Goal: Task Accomplishment & Management: Use online tool/utility

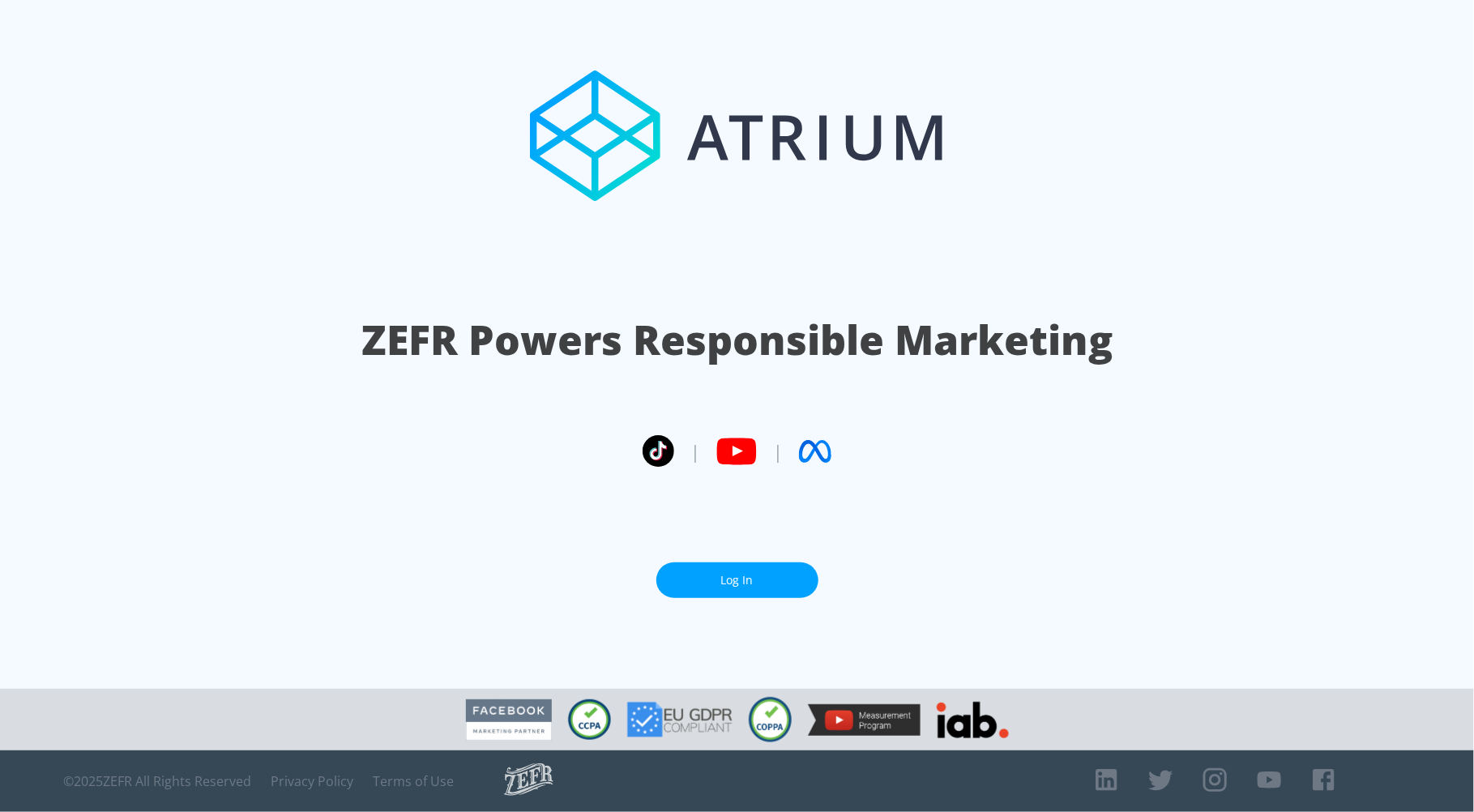
click at [709, 573] on link "Log In" at bounding box center [737, 580] width 162 height 36
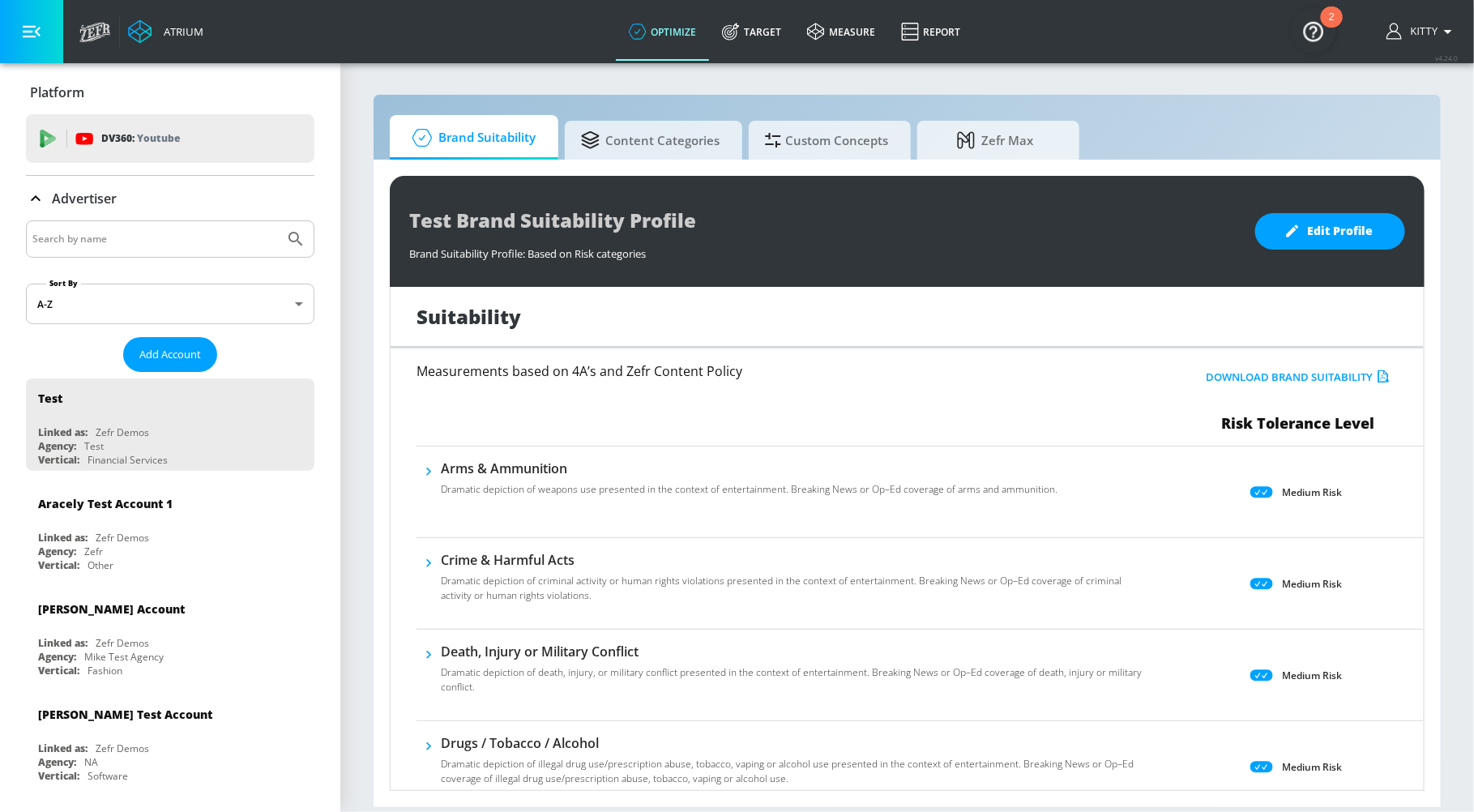
click at [124, 240] on input "Search by name" at bounding box center [155, 239] width 245 height 22
type input "upwork"
click at [278, 221] on button "Submit Search" at bounding box center [296, 239] width 36 height 36
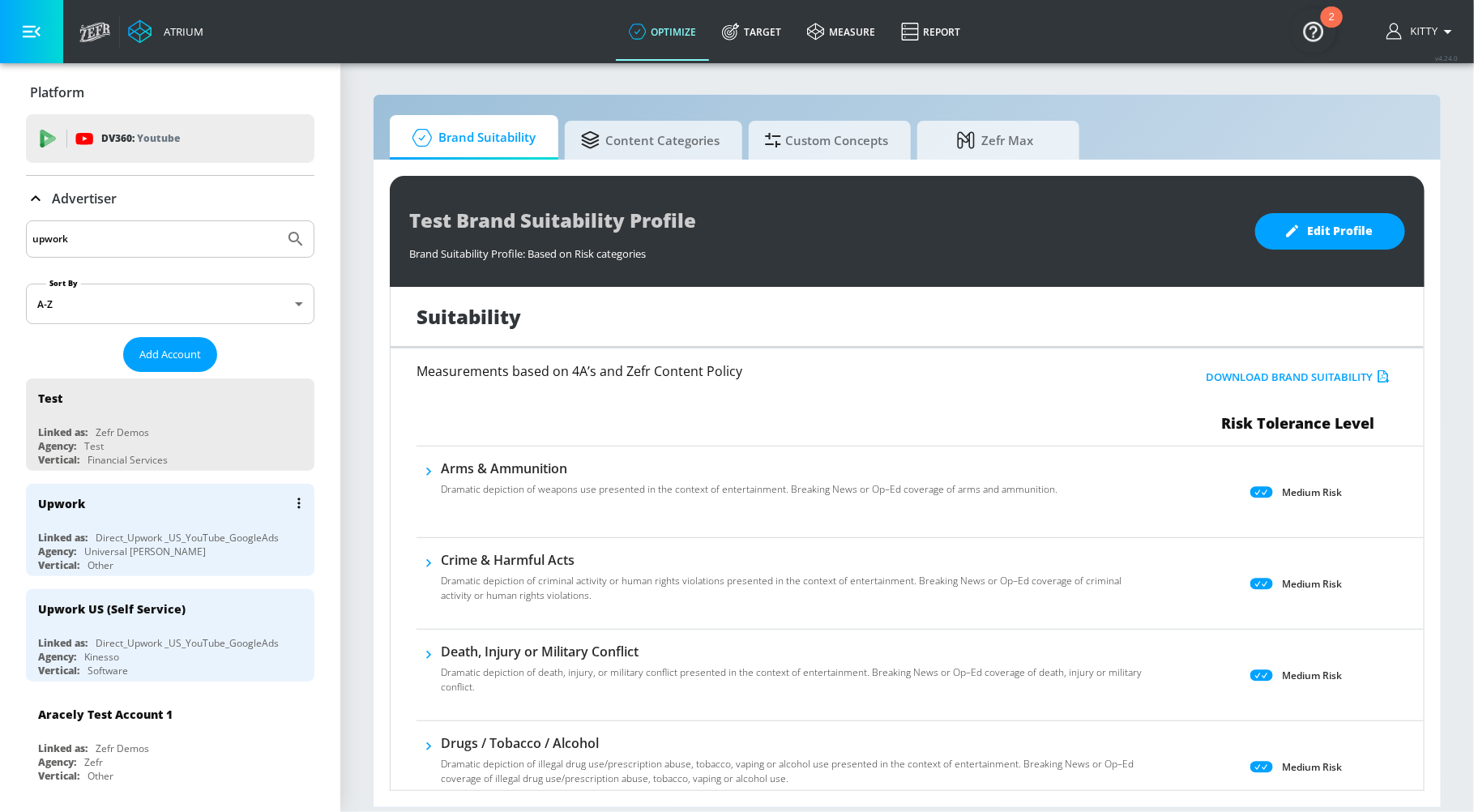
click at [81, 504] on div "Upwork" at bounding box center [62, 503] width 47 height 15
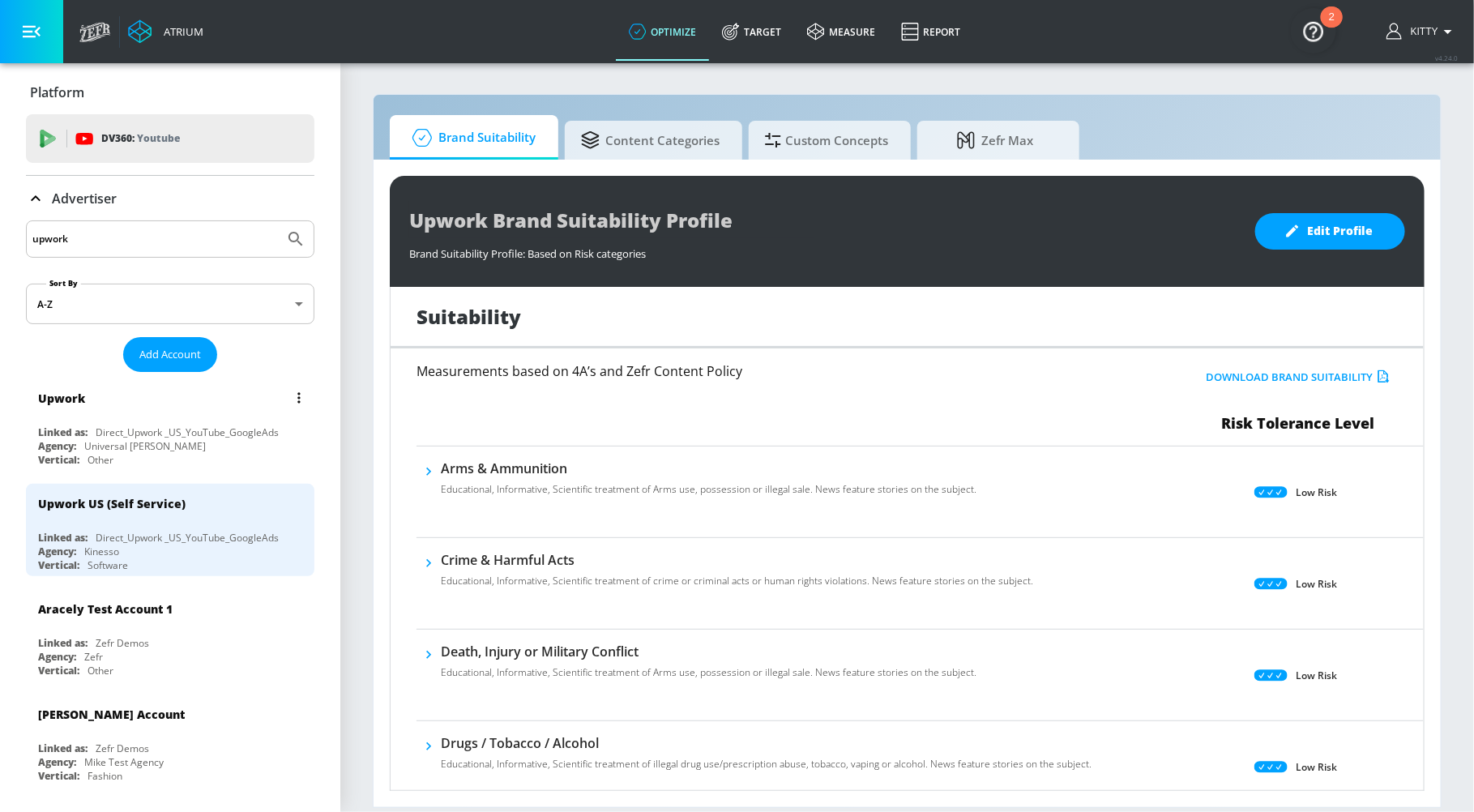
click at [108, 401] on div "Upwork" at bounding box center [174, 398] width 272 height 39
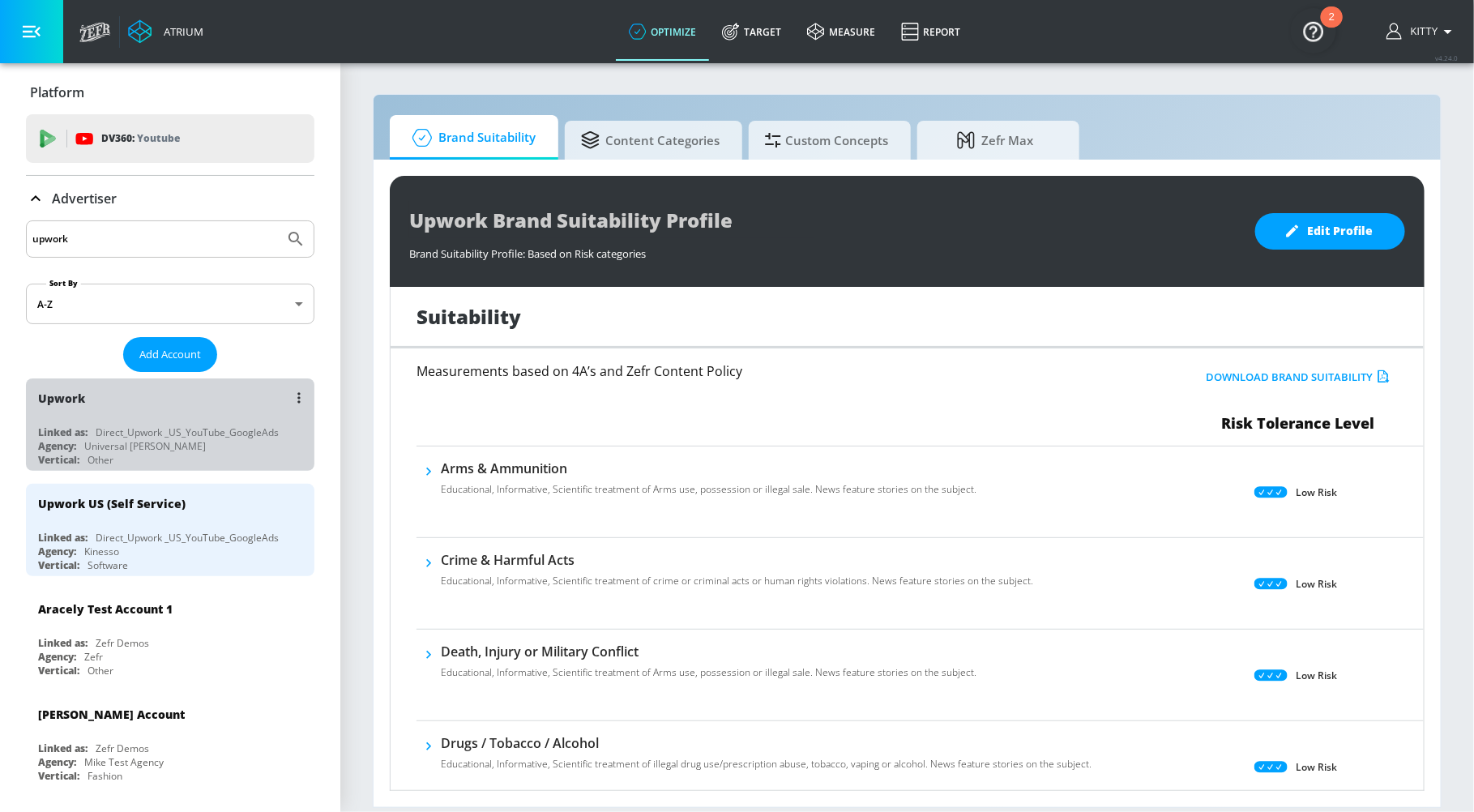
click at [108, 401] on div "Upwork" at bounding box center [174, 398] width 272 height 39
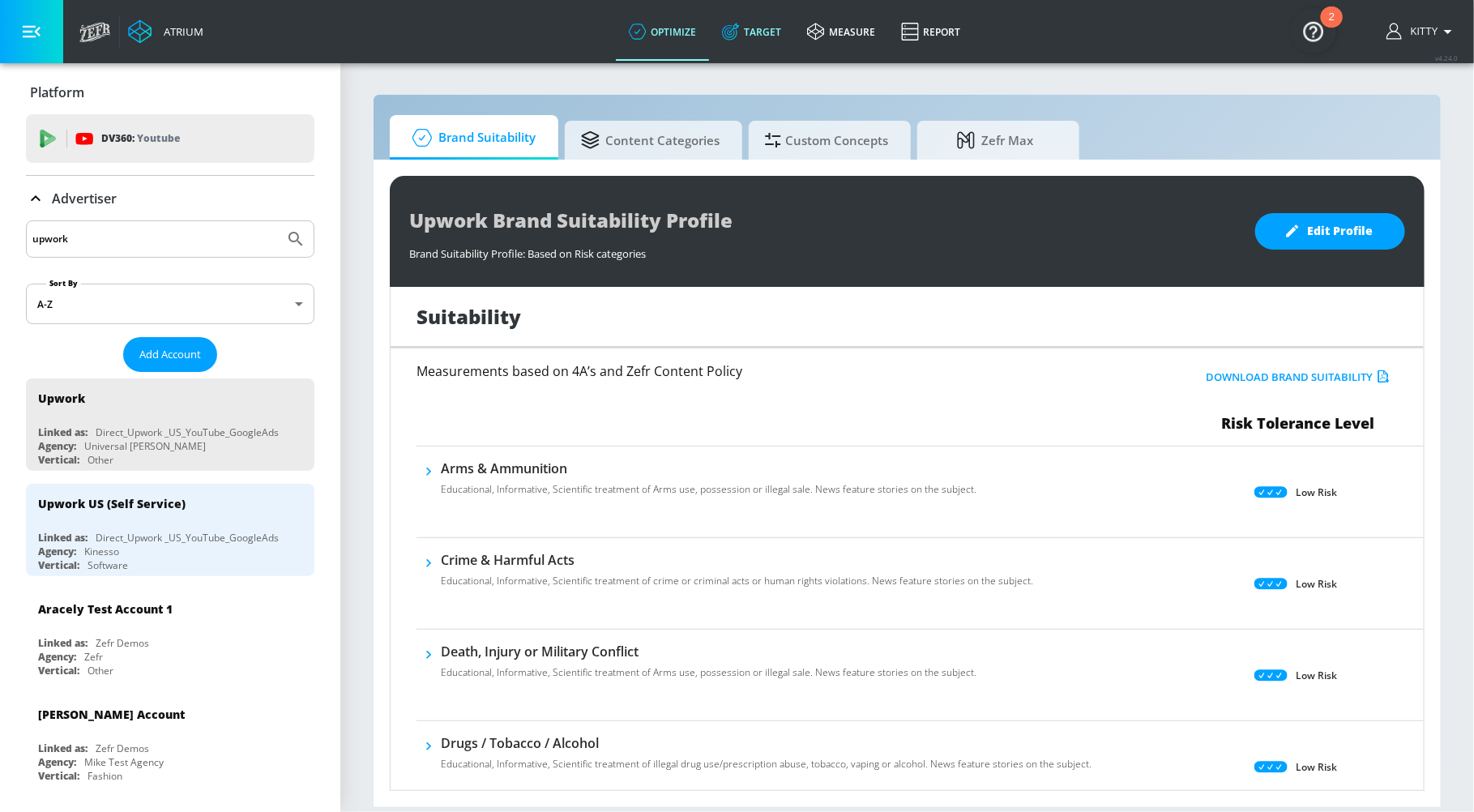
click at [742, 38] on link "Target" at bounding box center [752, 32] width 85 height 58
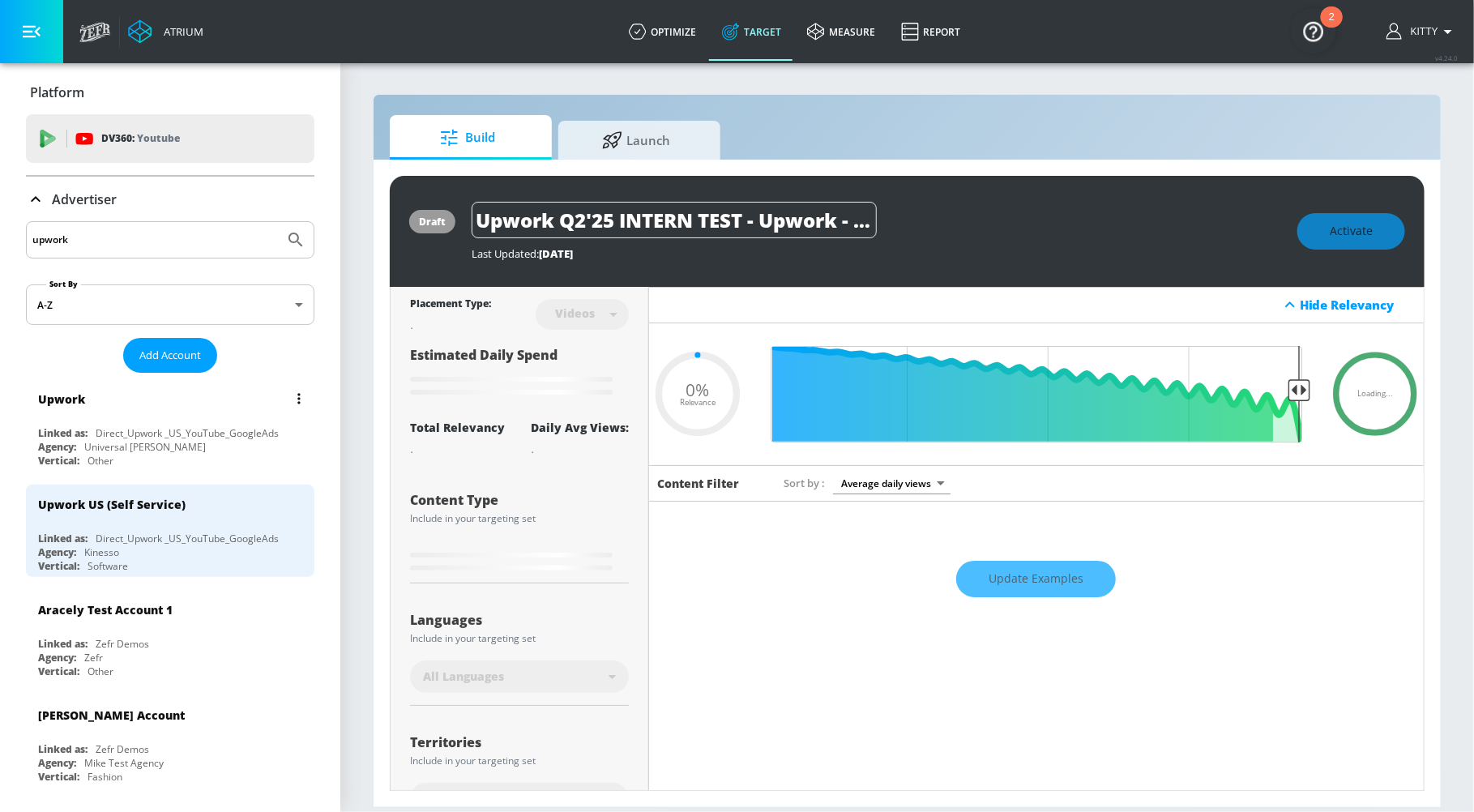
click at [183, 400] on div "Upwork" at bounding box center [174, 399] width 272 height 39
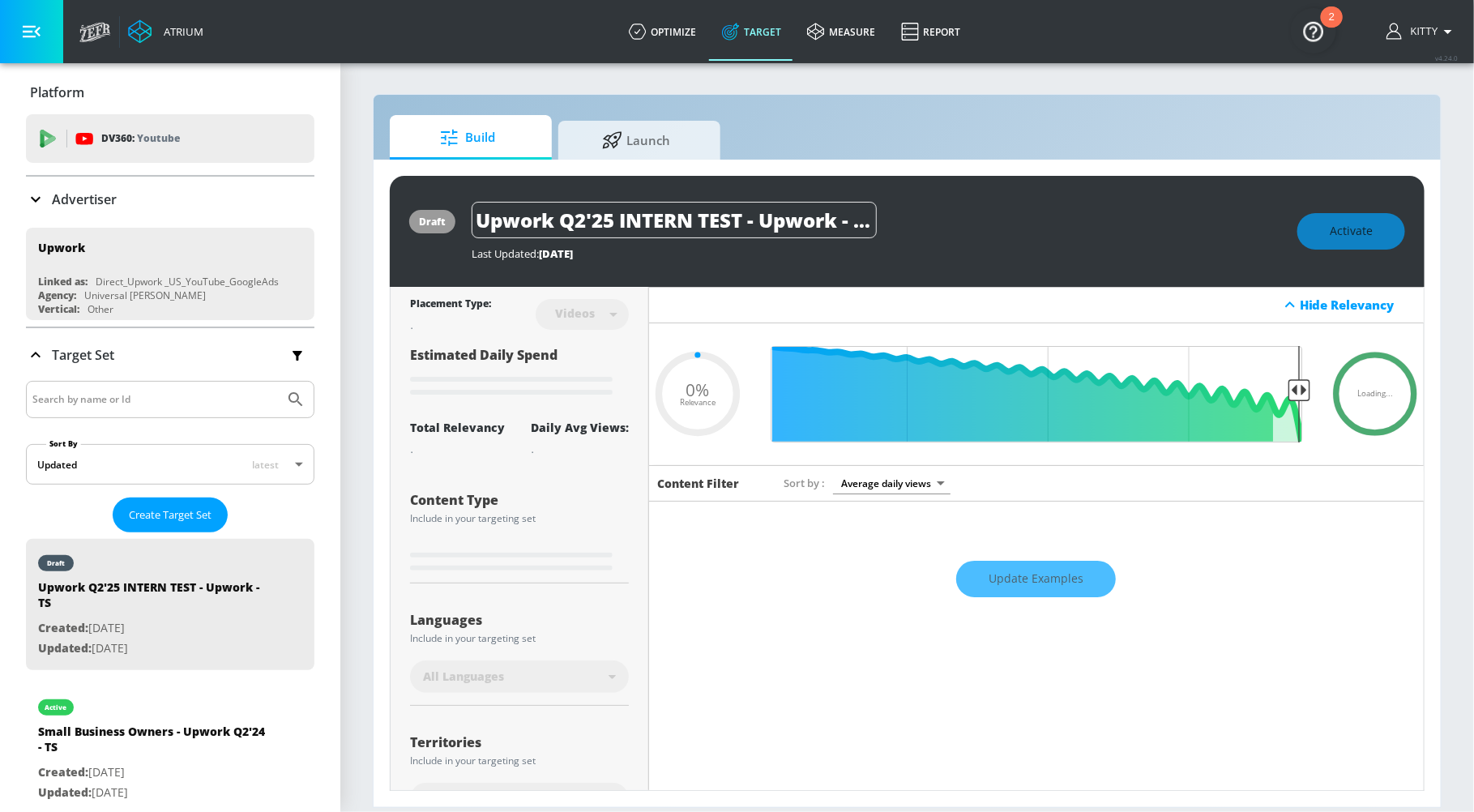
click at [183, 400] on div "Upwork" at bounding box center [174, 399] width 272 height 39
type input "0.5"
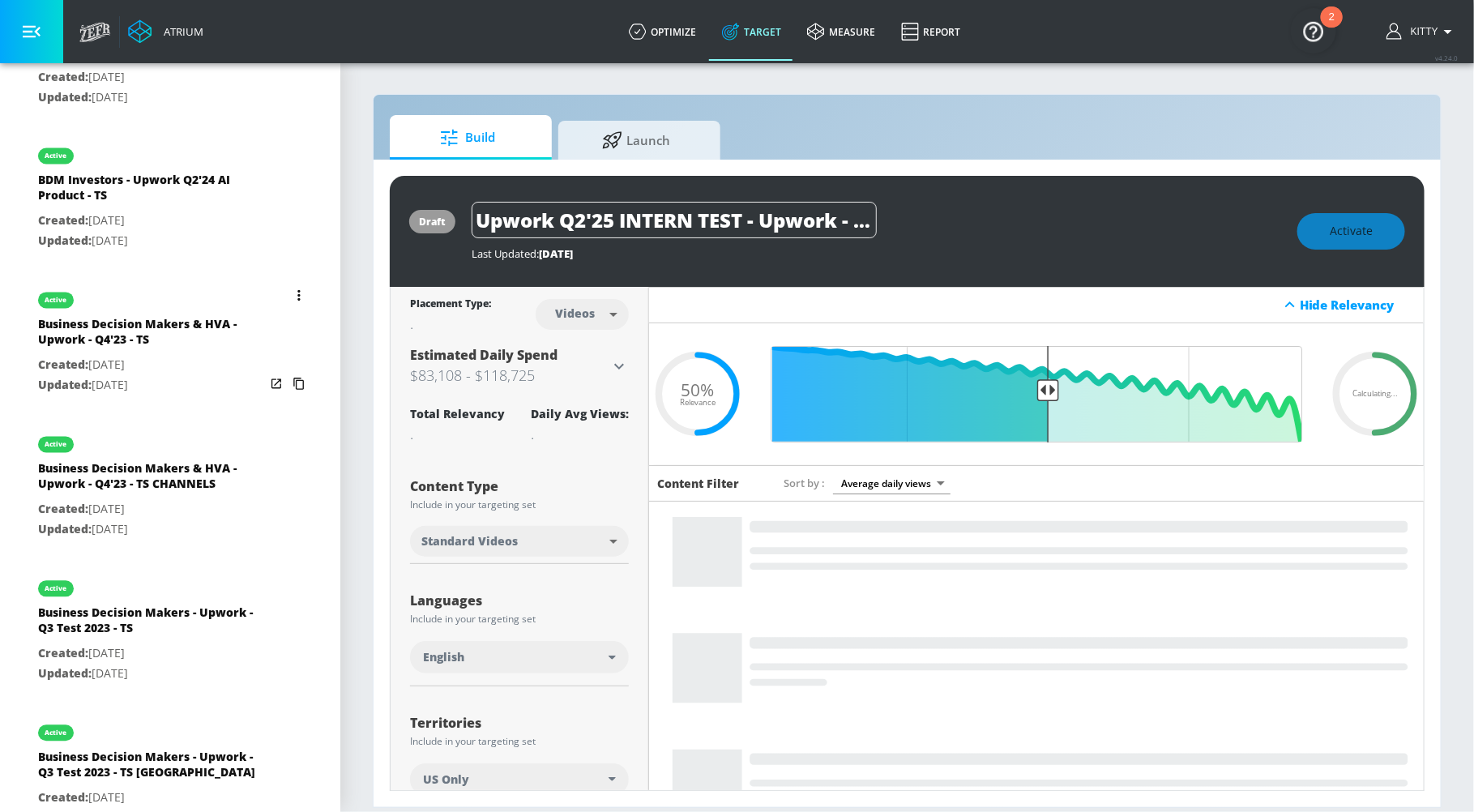
scroll to position [1416, 0]
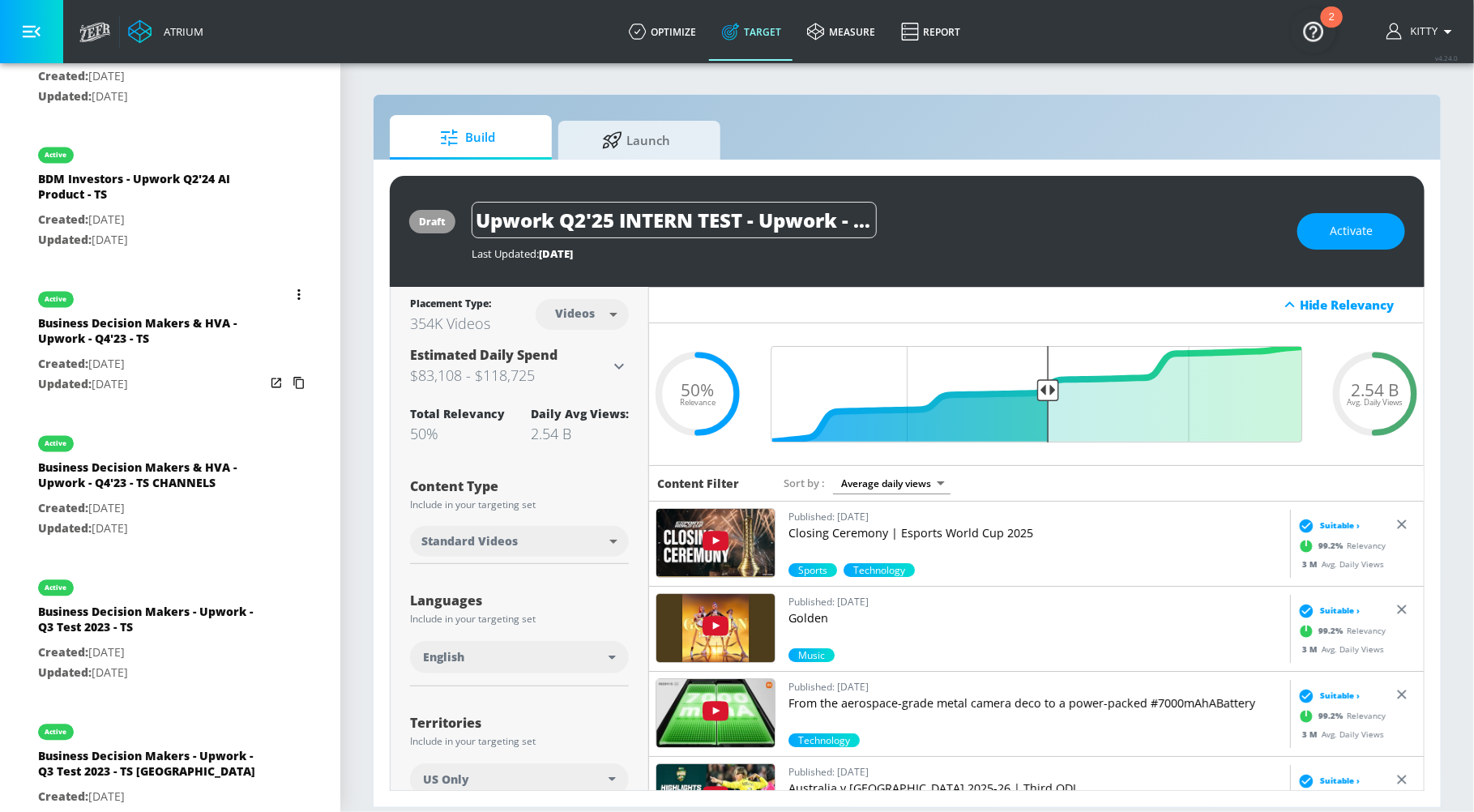
click at [136, 318] on div "Business Decision Makers & HVA - Upwork - Q4'23 - TS" at bounding box center [152, 336] width 226 height 39
type input "Business Decision Makers & HVA - Upwork - Q4'23 - TS"
type input "0.05"
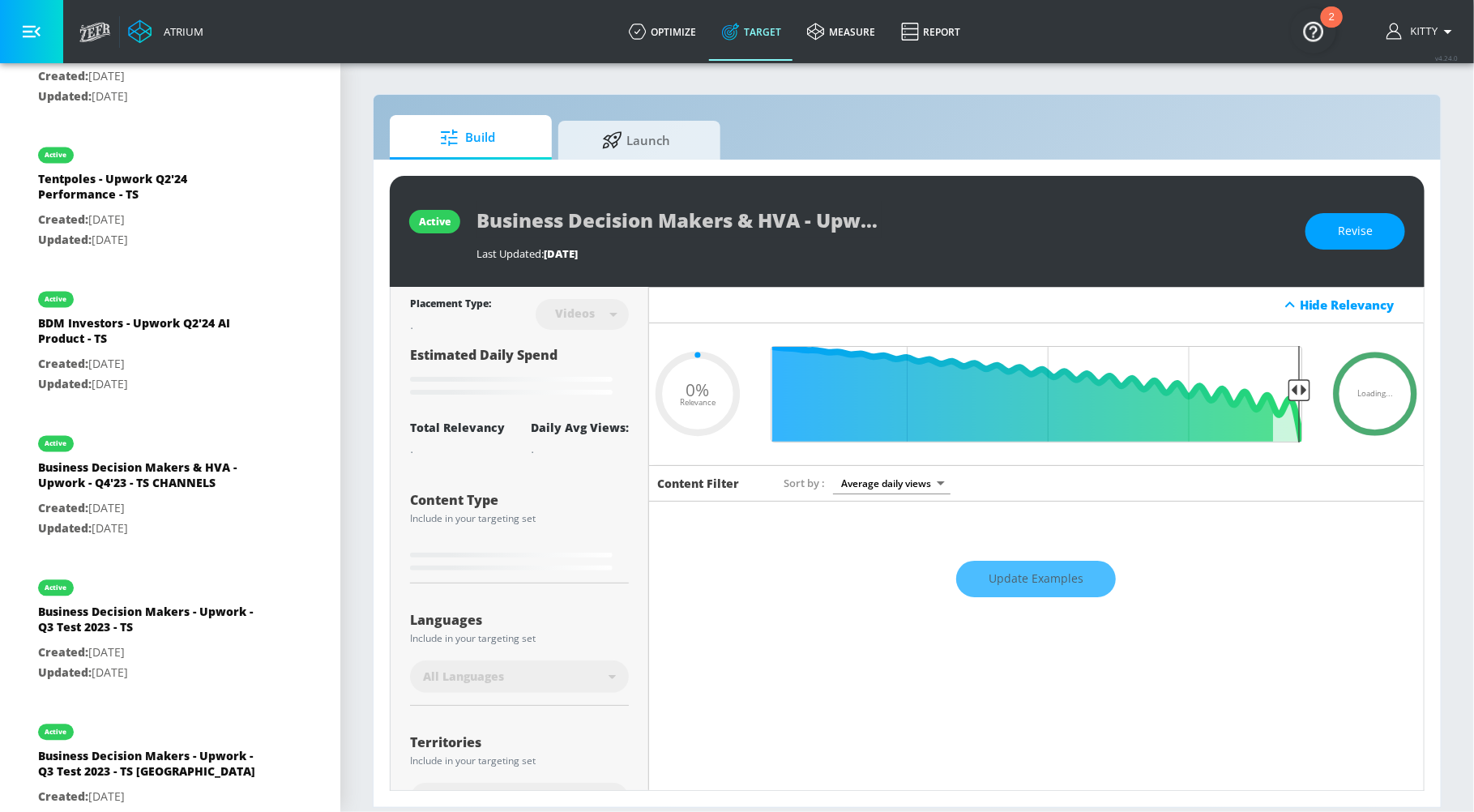
click at [136, 318] on div "BDM Investors - Upwork Q2'24 AI Product - TS" at bounding box center [152, 336] width 226 height 39
type input "BDM Investors - Upwork Q2'24 AI Product - TS"
type input "0.05"
type input "Business Decision Makers & HVA - Upwork - Q4'23 - TS"
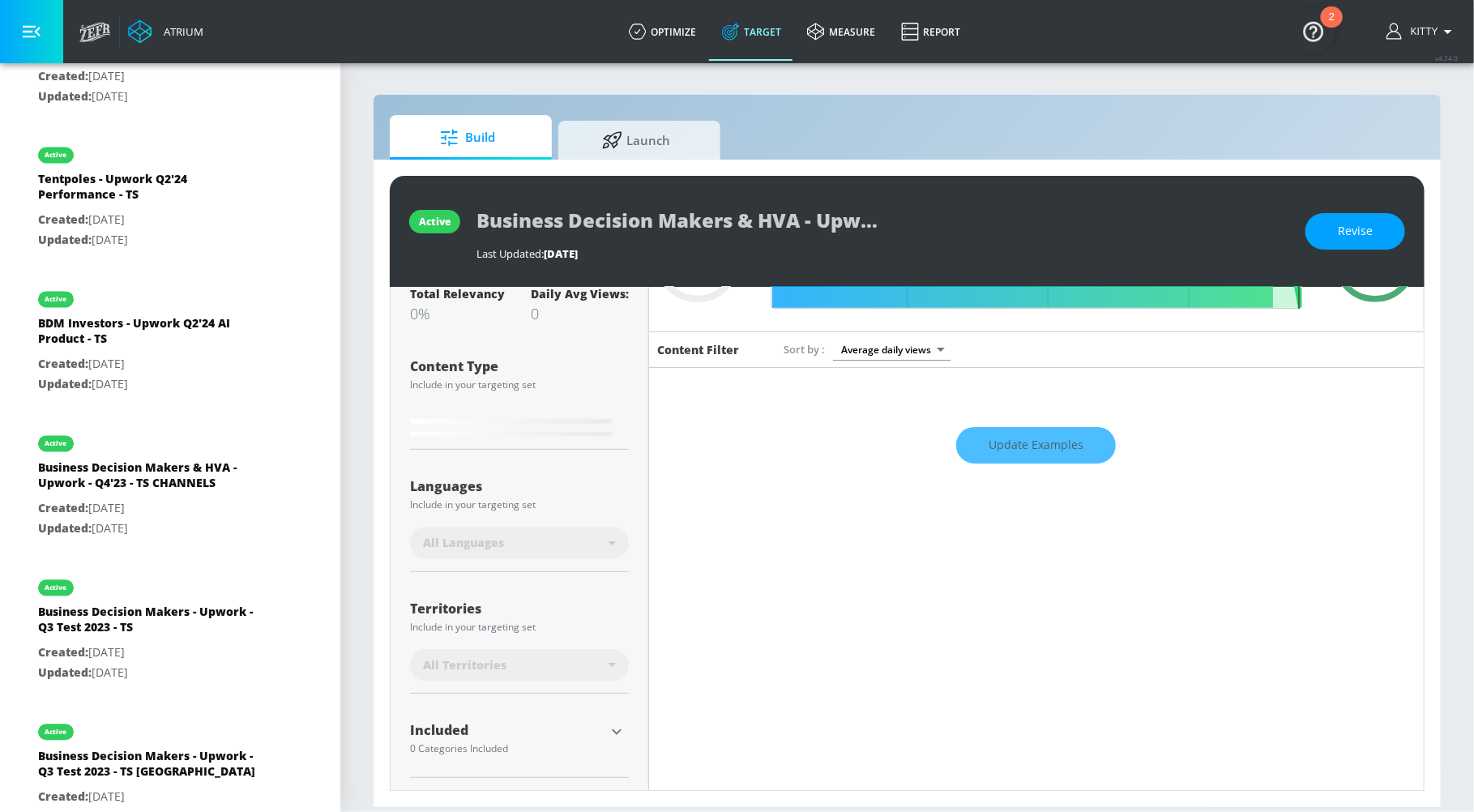
scroll to position [129, 0]
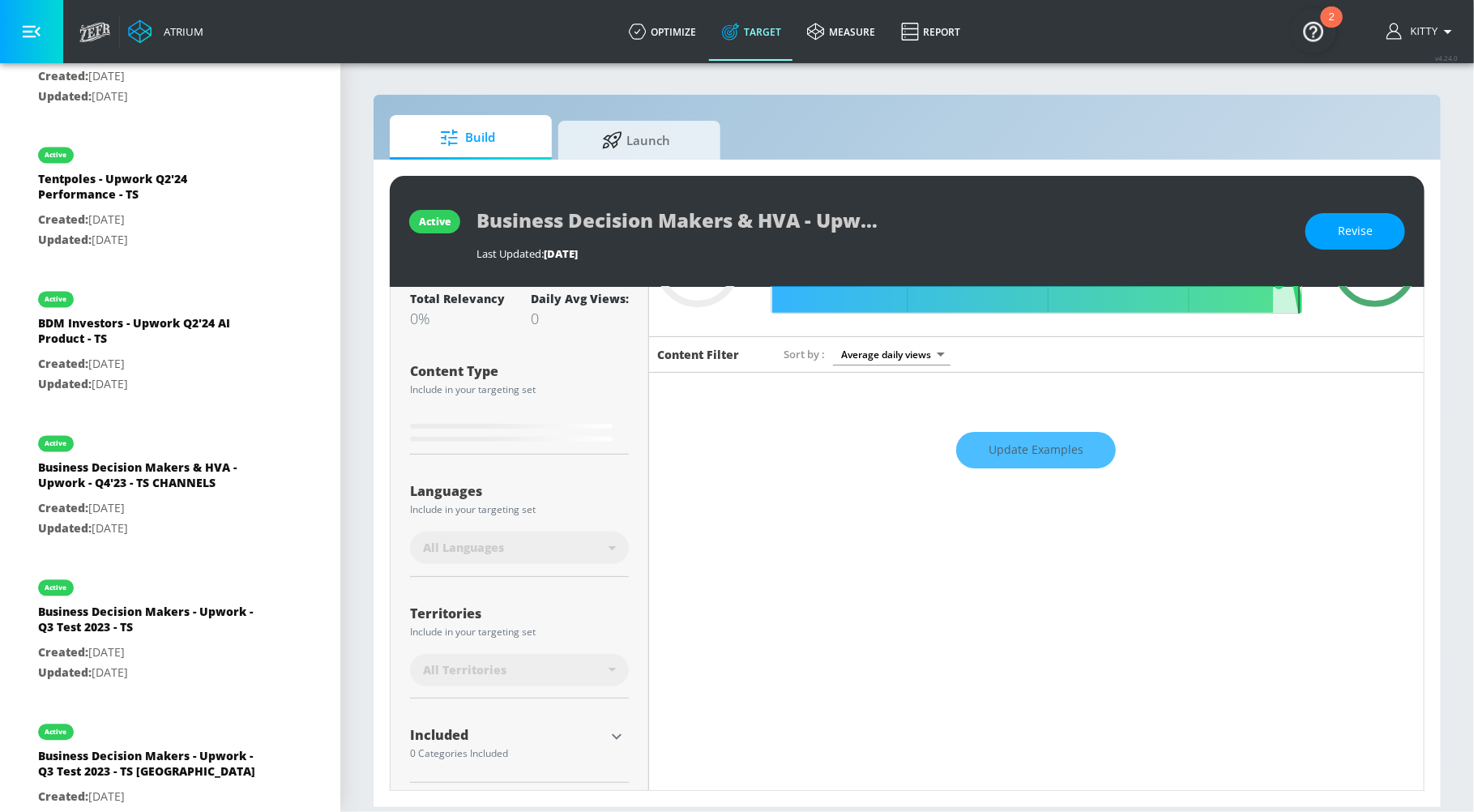
type input "0.15"
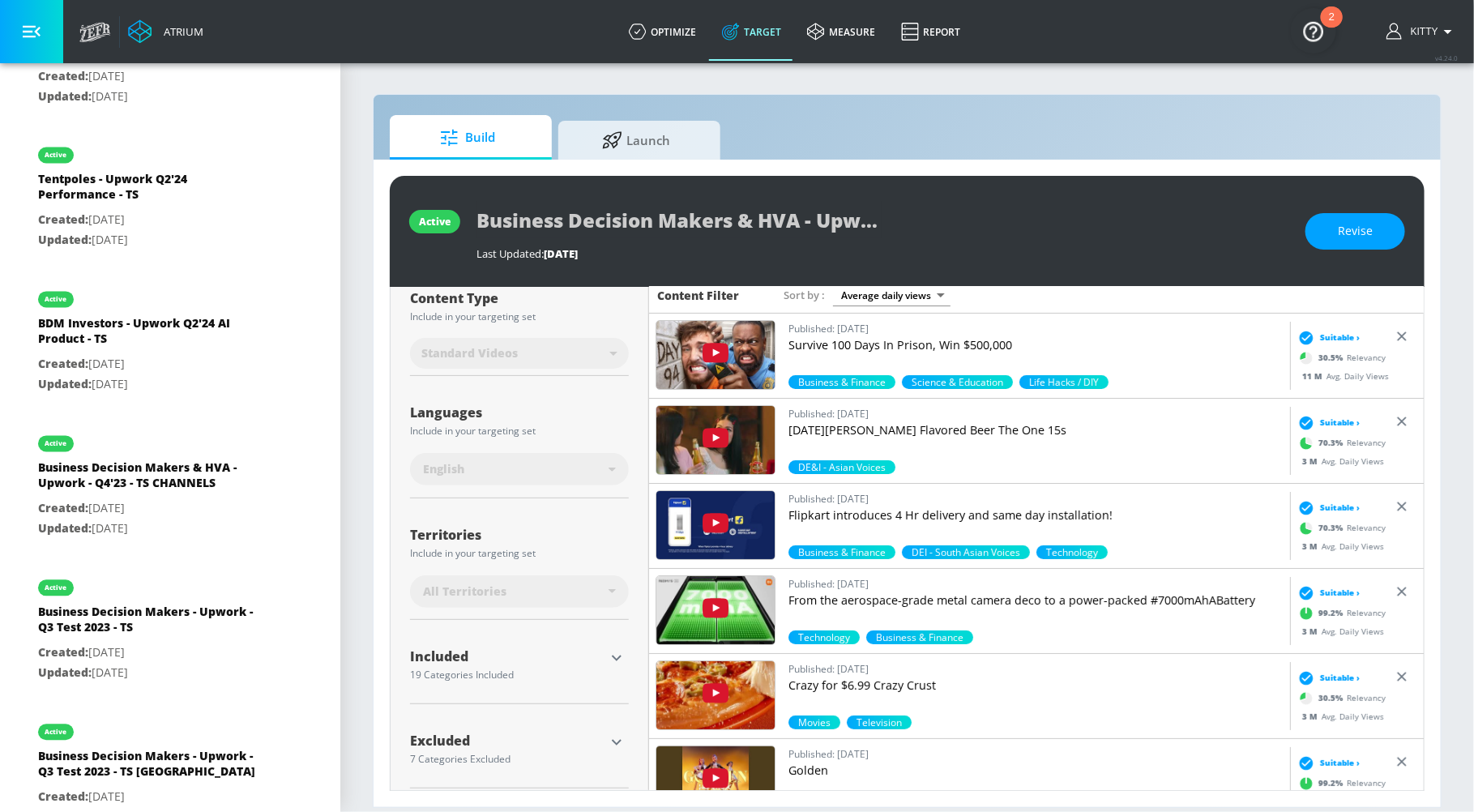
scroll to position [198, 0]
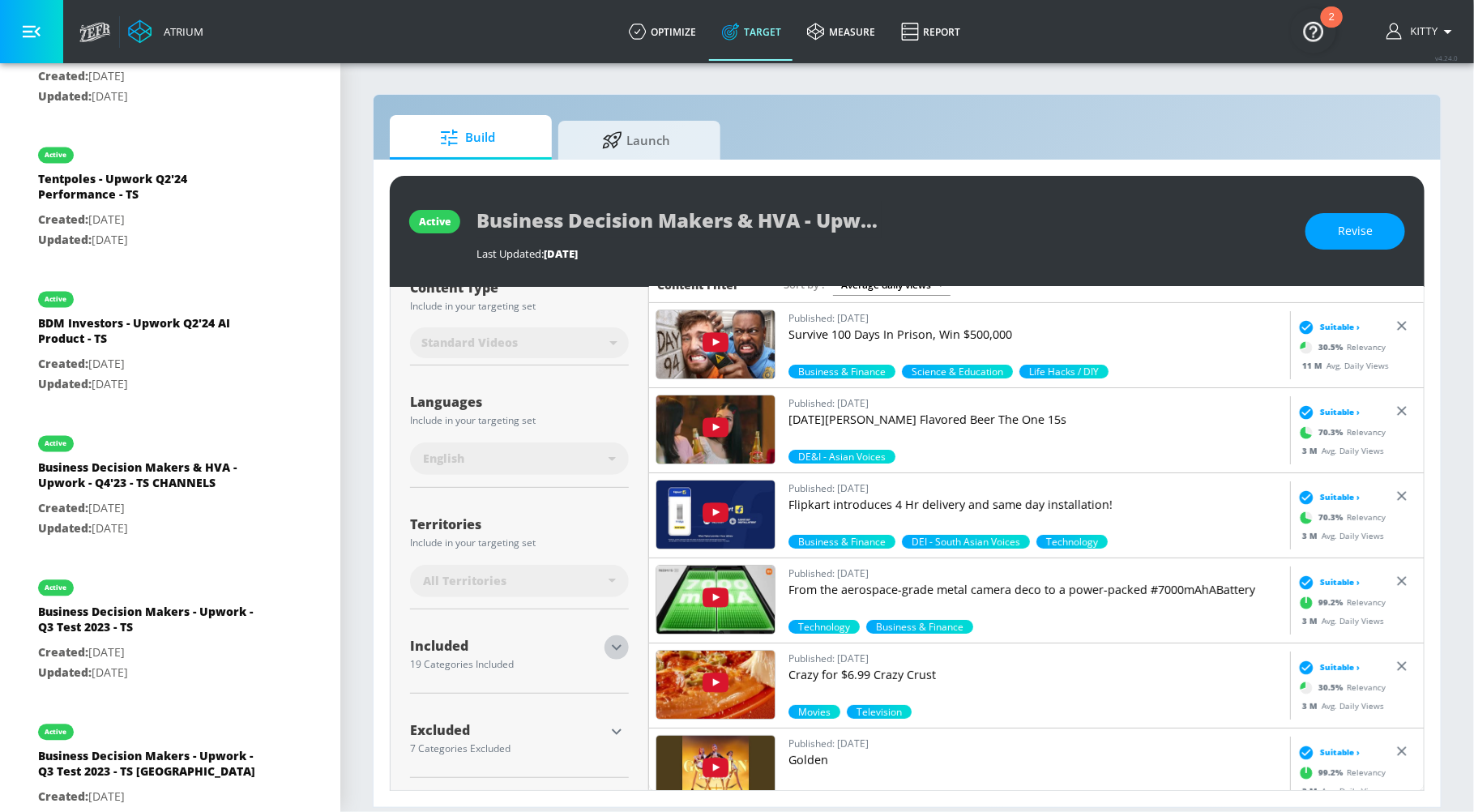
click at [616, 645] on icon "button" at bounding box center [617, 646] width 20 height 20
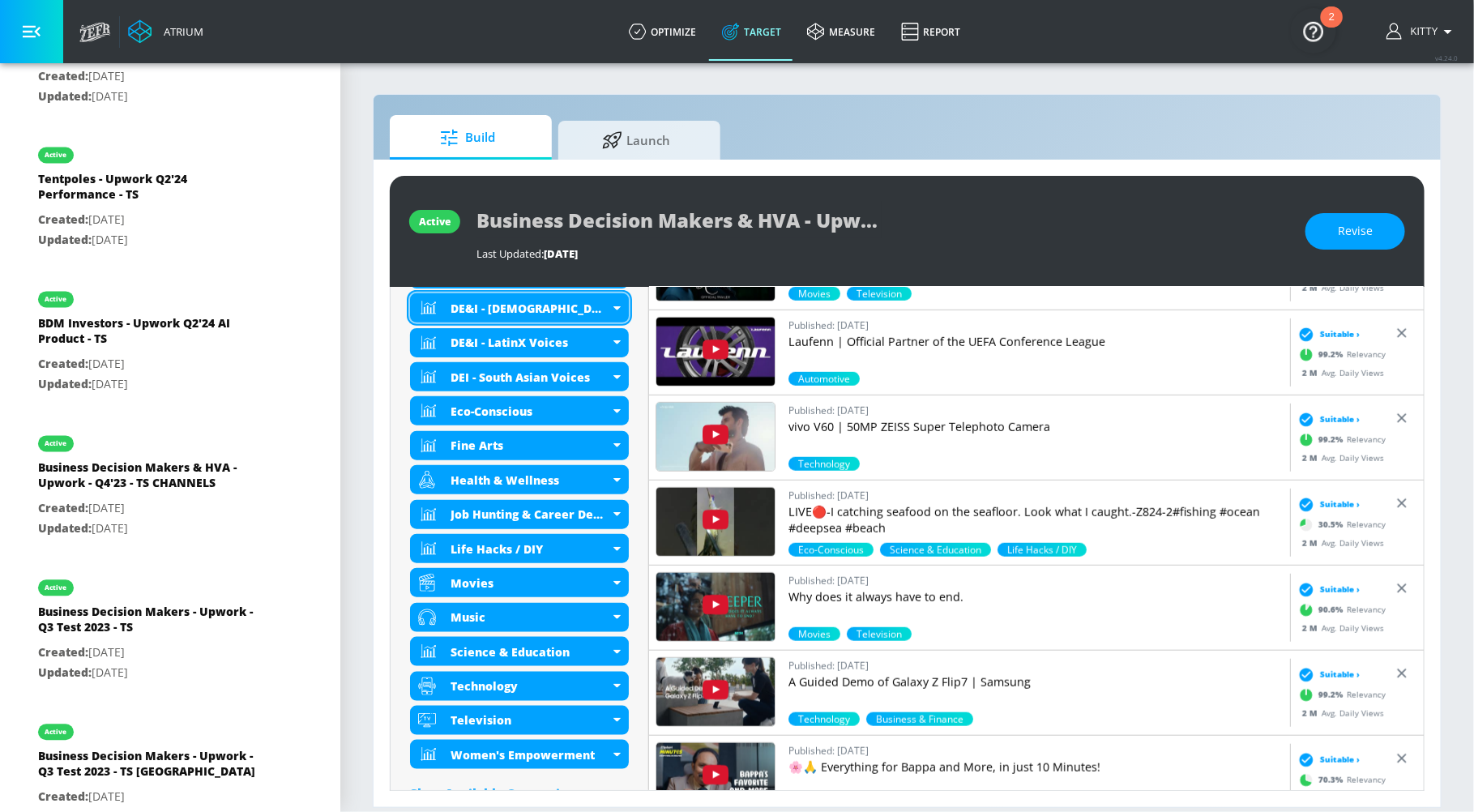
scroll to position [909, 0]
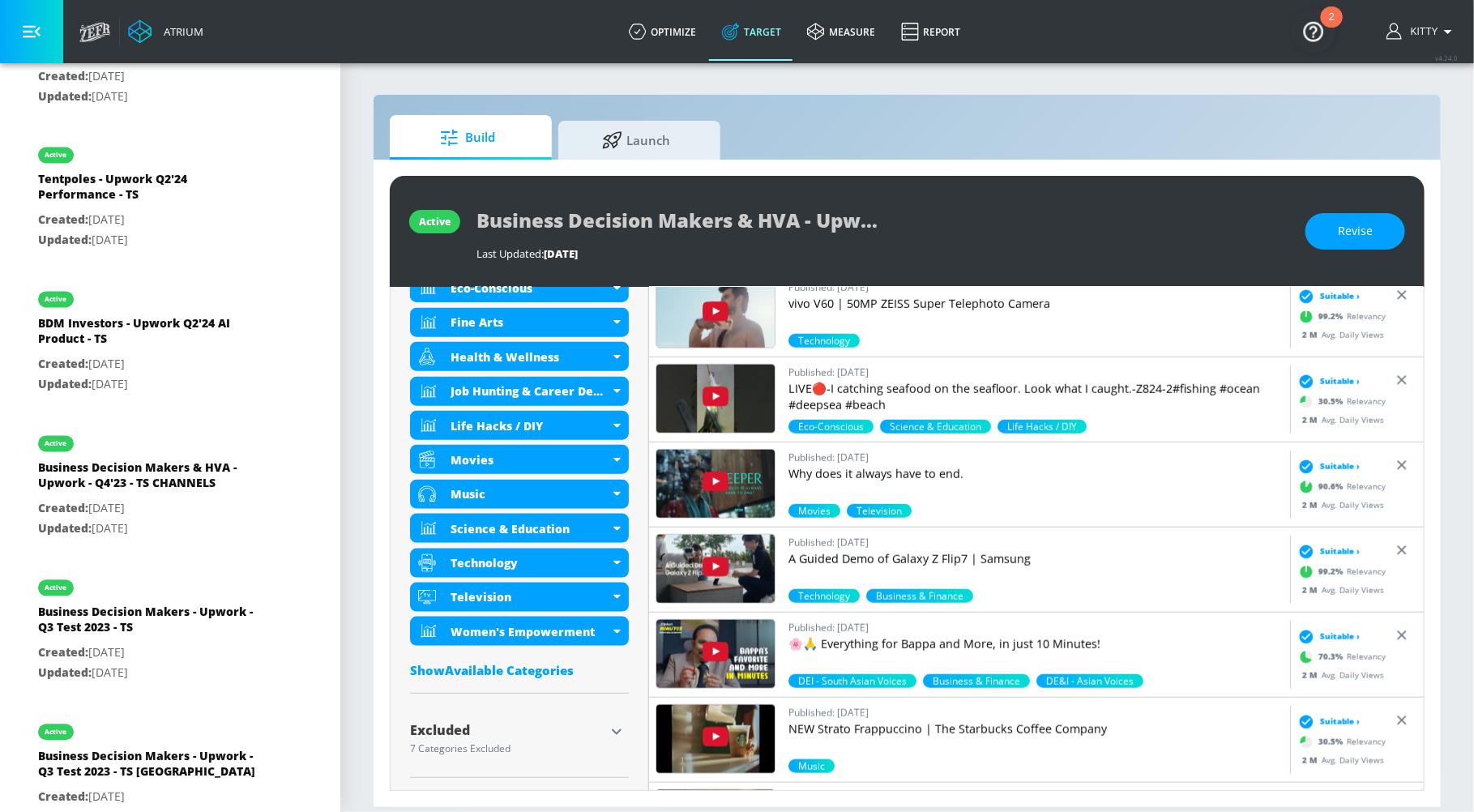
click at [511, 737] on div "Excluded" at bounding box center [507, 733] width 195 height 21
click at [618, 730] on icon "button" at bounding box center [617, 732] width 9 height 6
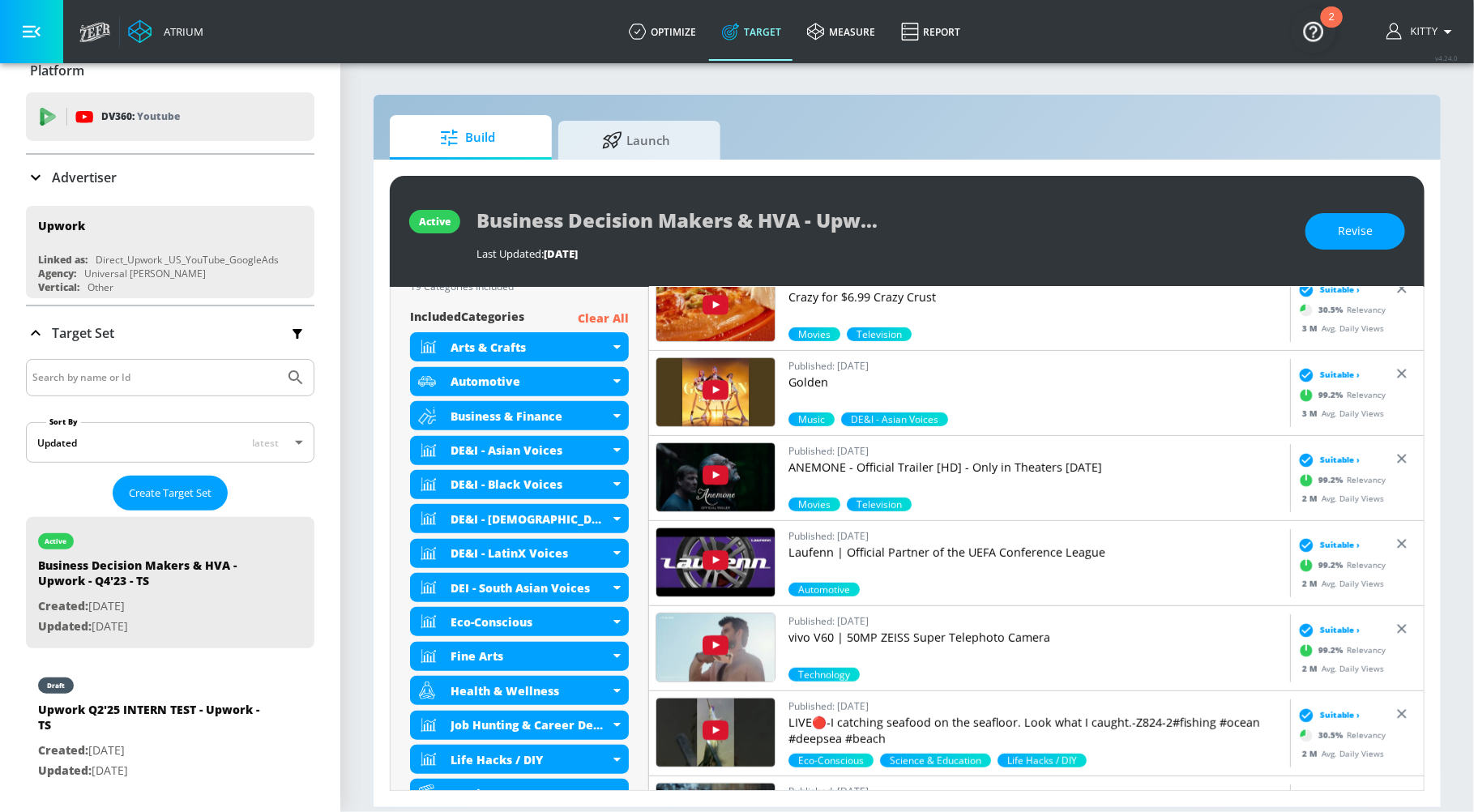
scroll to position [0, 0]
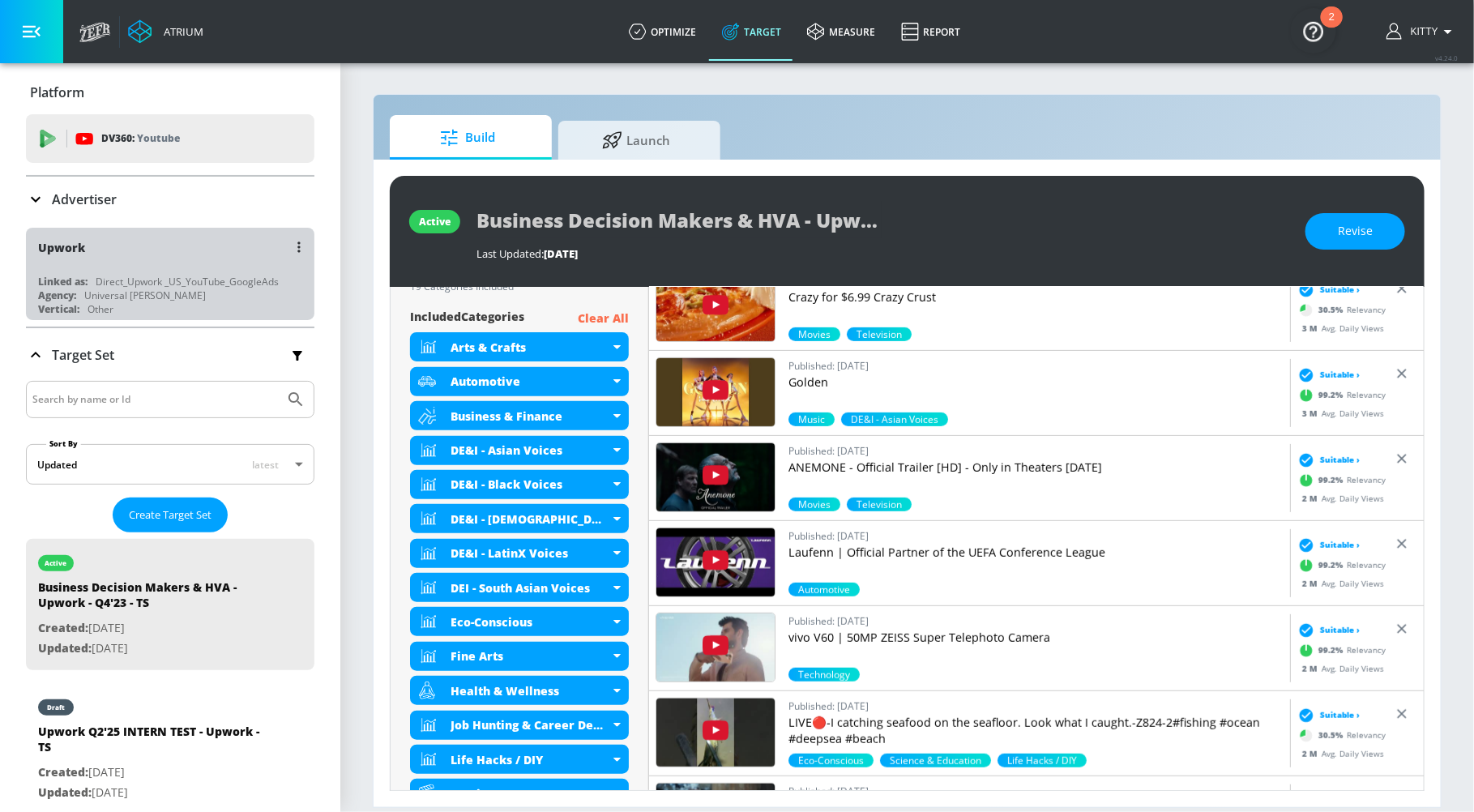
click at [66, 255] on div "Upwork" at bounding box center [174, 247] width 272 height 39
